Goal: Complete application form

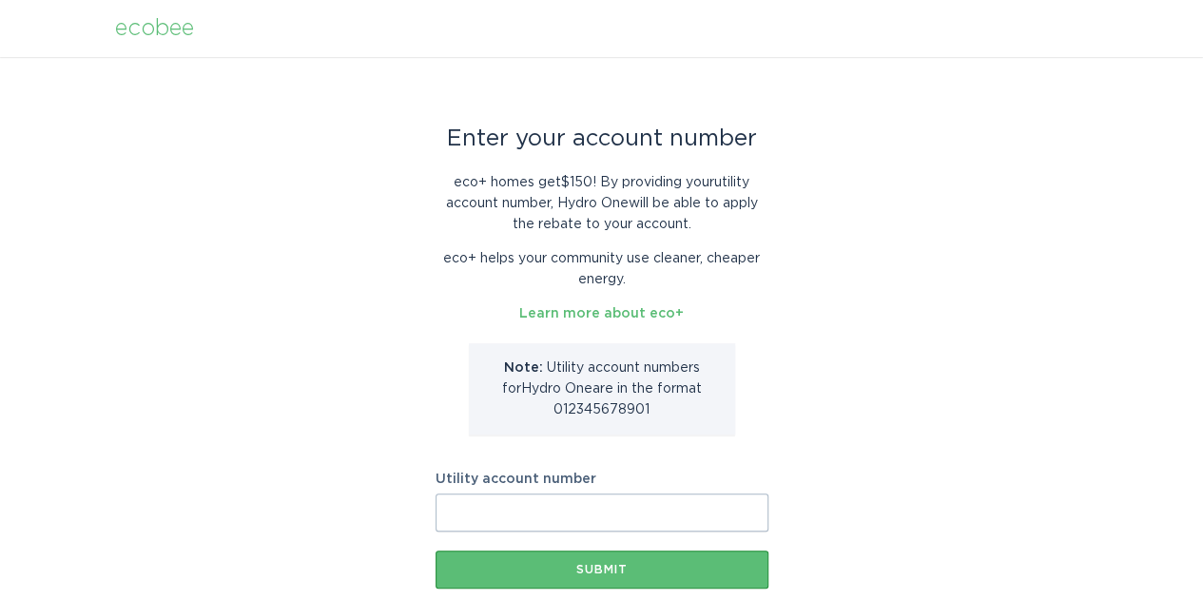
click at [565, 511] on input "Utility account number" at bounding box center [601, 512] width 333 height 38
paste input "910048041681"
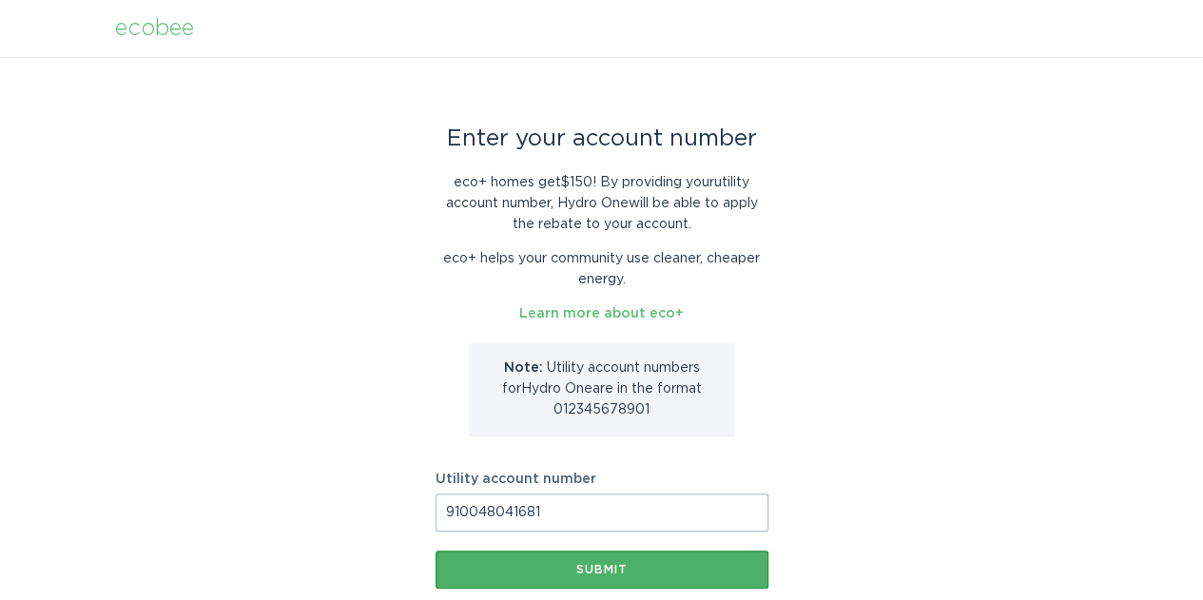
type input "910048041681"
click at [601, 568] on div "Submit" at bounding box center [602, 569] width 314 height 11
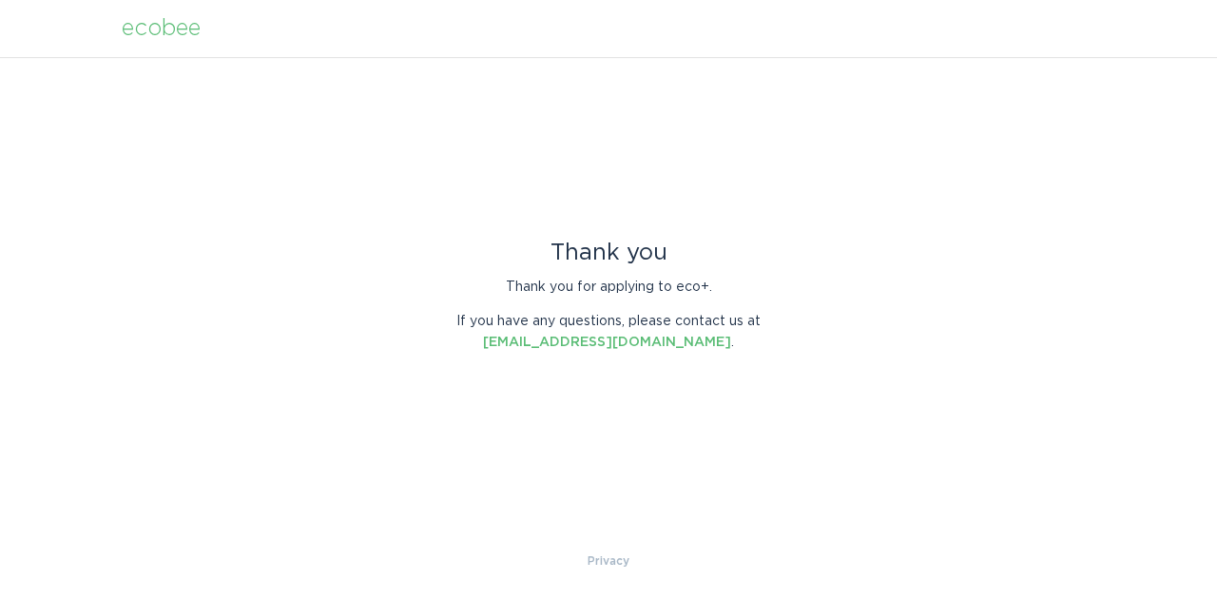
click at [781, 500] on div "Thank you Thank you for applying to eco+. If you have any questions, please con…" at bounding box center [608, 303] width 1217 height 493
